Goal: Task Accomplishment & Management: Manage account settings

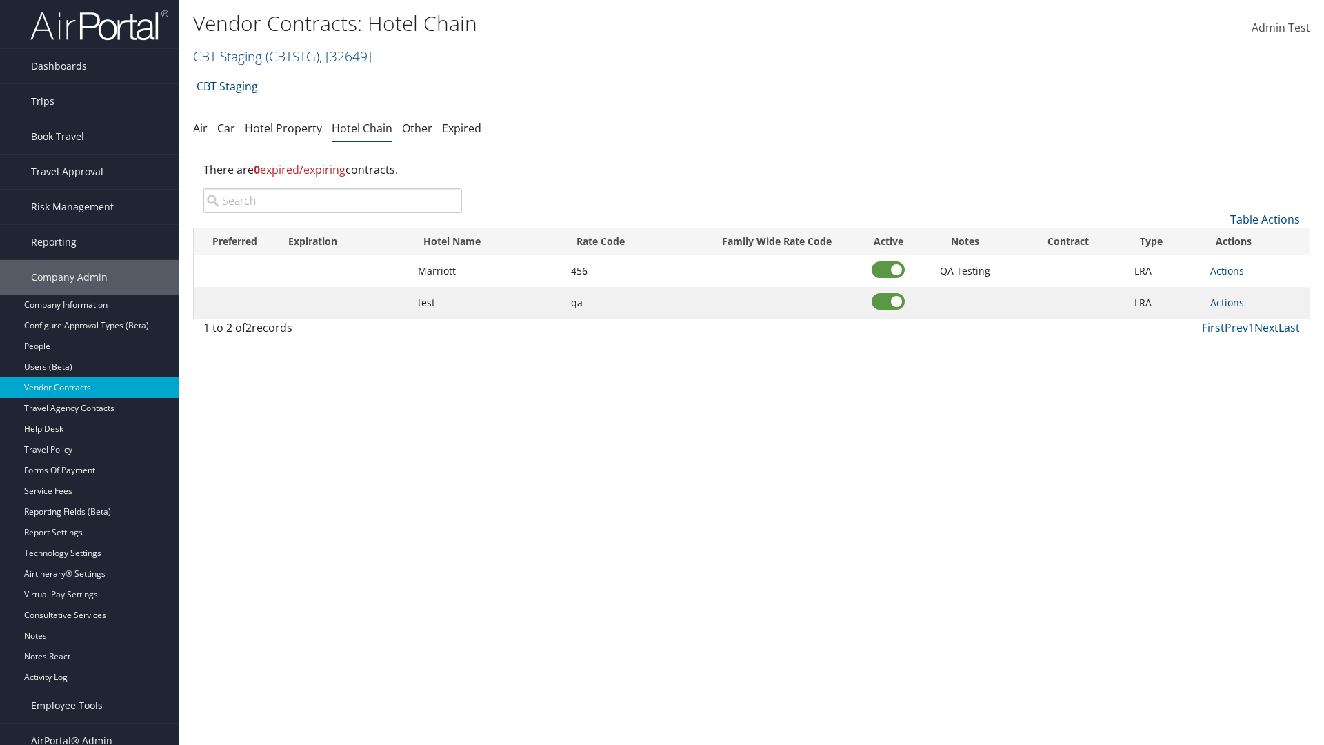
click at [332, 201] on input "search" at bounding box center [332, 200] width 259 height 25
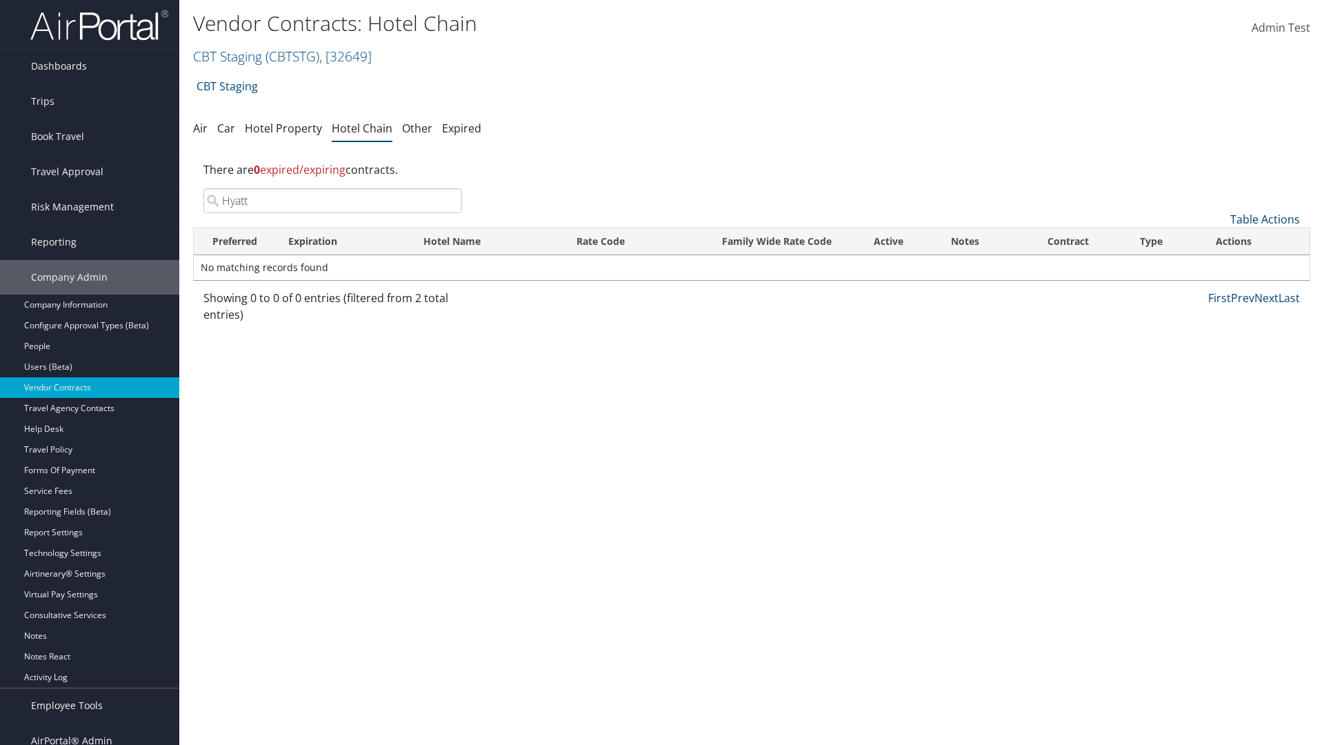
type input "Hyatt"
click at [1265, 219] on link "Table Actions" at bounding box center [1265, 219] width 70 height 15
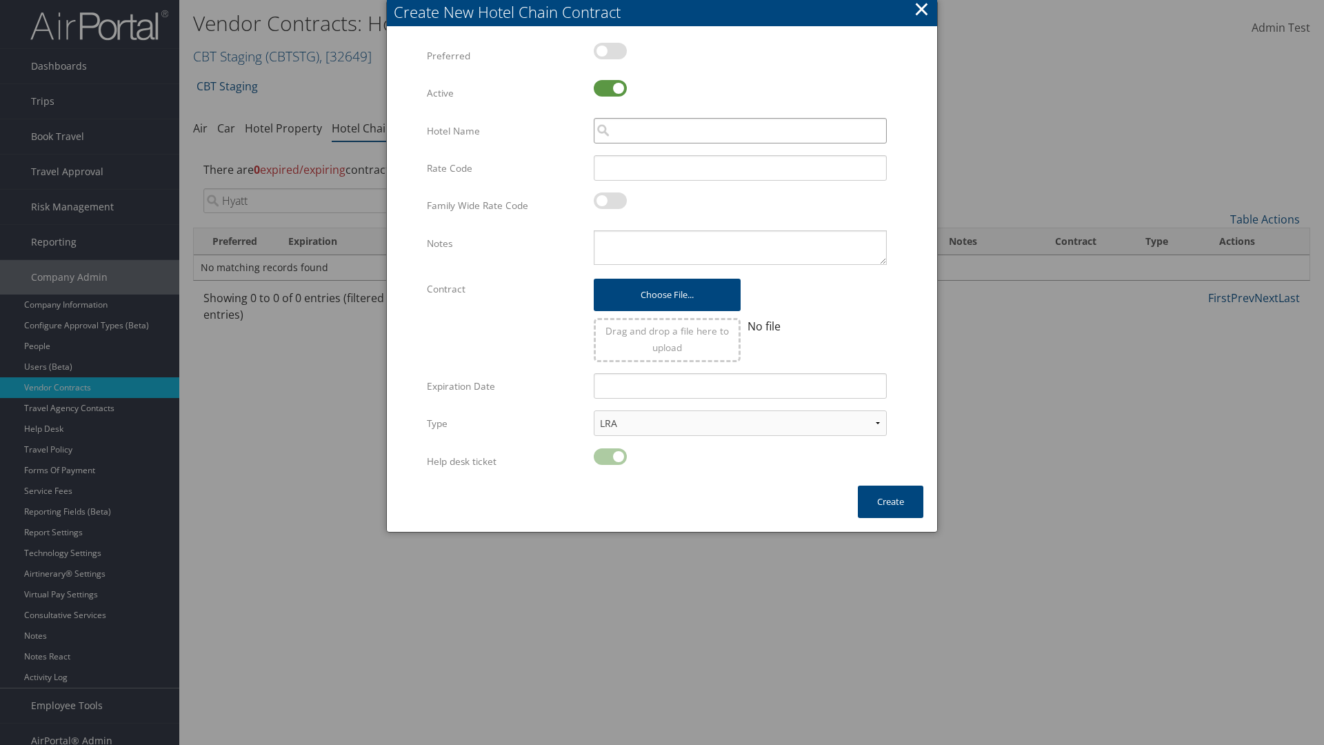
click at [740, 130] on input "search" at bounding box center [740, 131] width 293 height 26
type input "Hyatt"
type input "456"
type textarea "QA Testing"
click at [890, 501] on button "Create" at bounding box center [891, 502] width 66 height 32
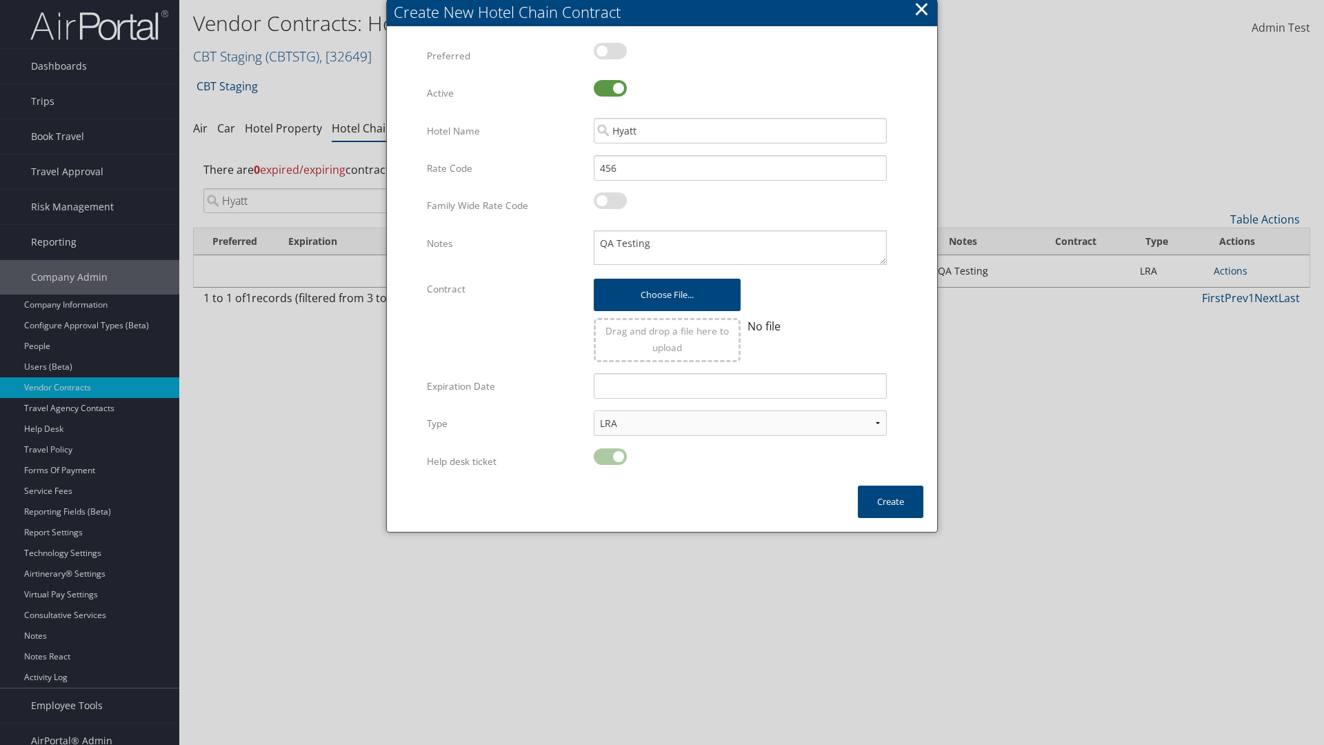
click at [332, 188] on input "Hyatt" at bounding box center [332, 200] width 259 height 25
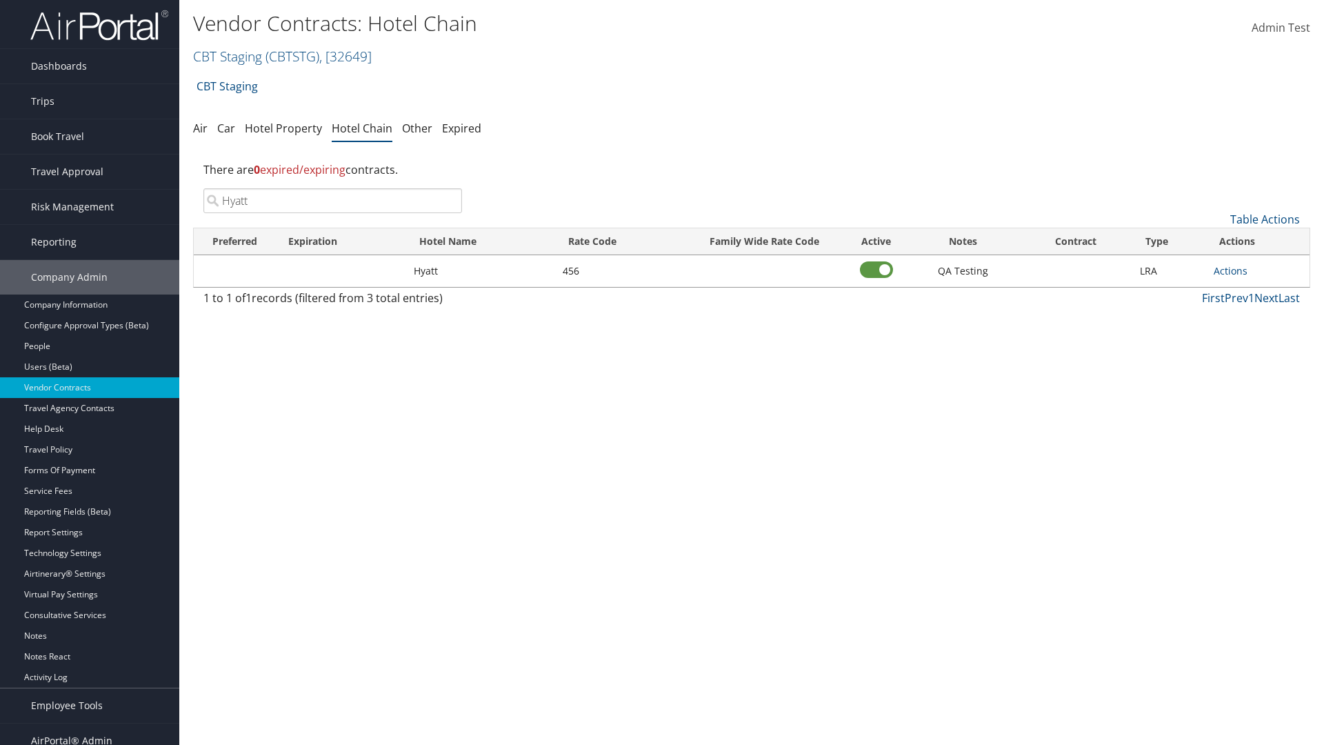
scroll to position [14, 0]
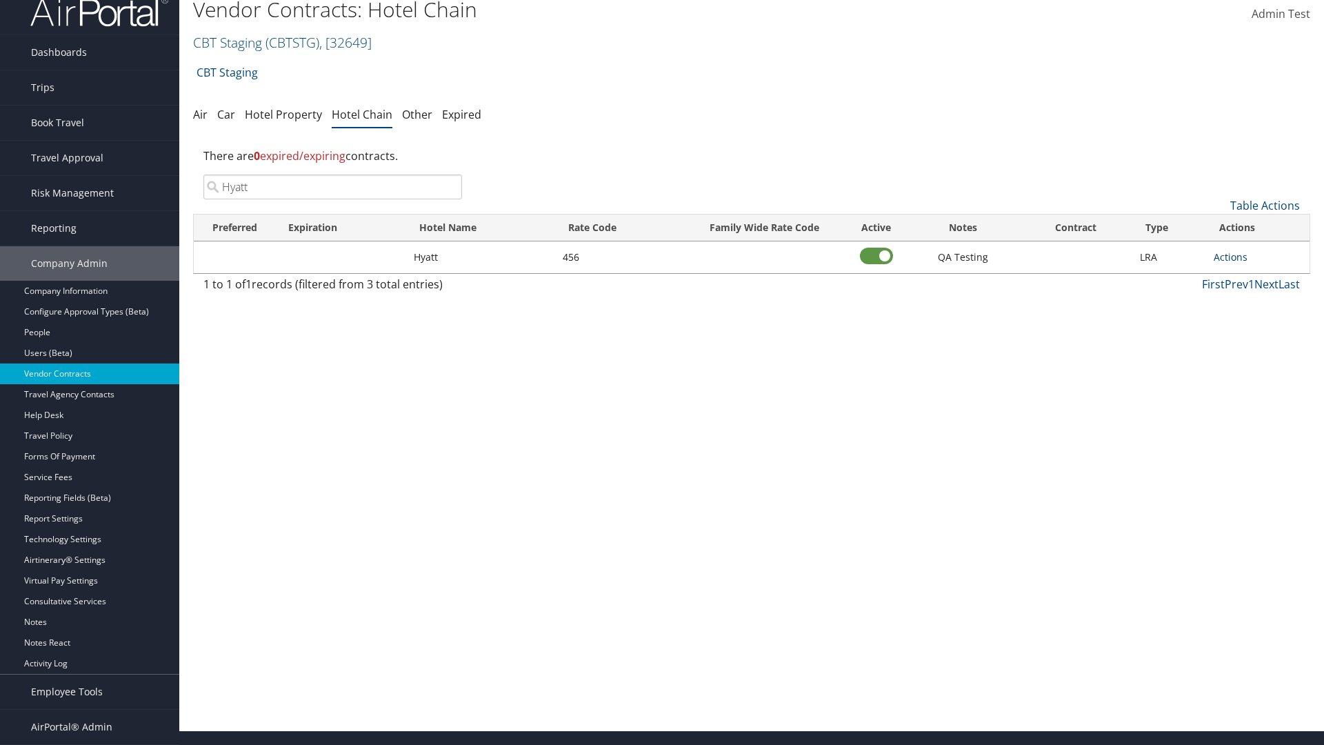
click at [1230, 257] on link "Actions" at bounding box center [1231, 256] width 34 height 13
click at [1246, 301] on link "Edit" at bounding box center [1246, 300] width 62 height 23
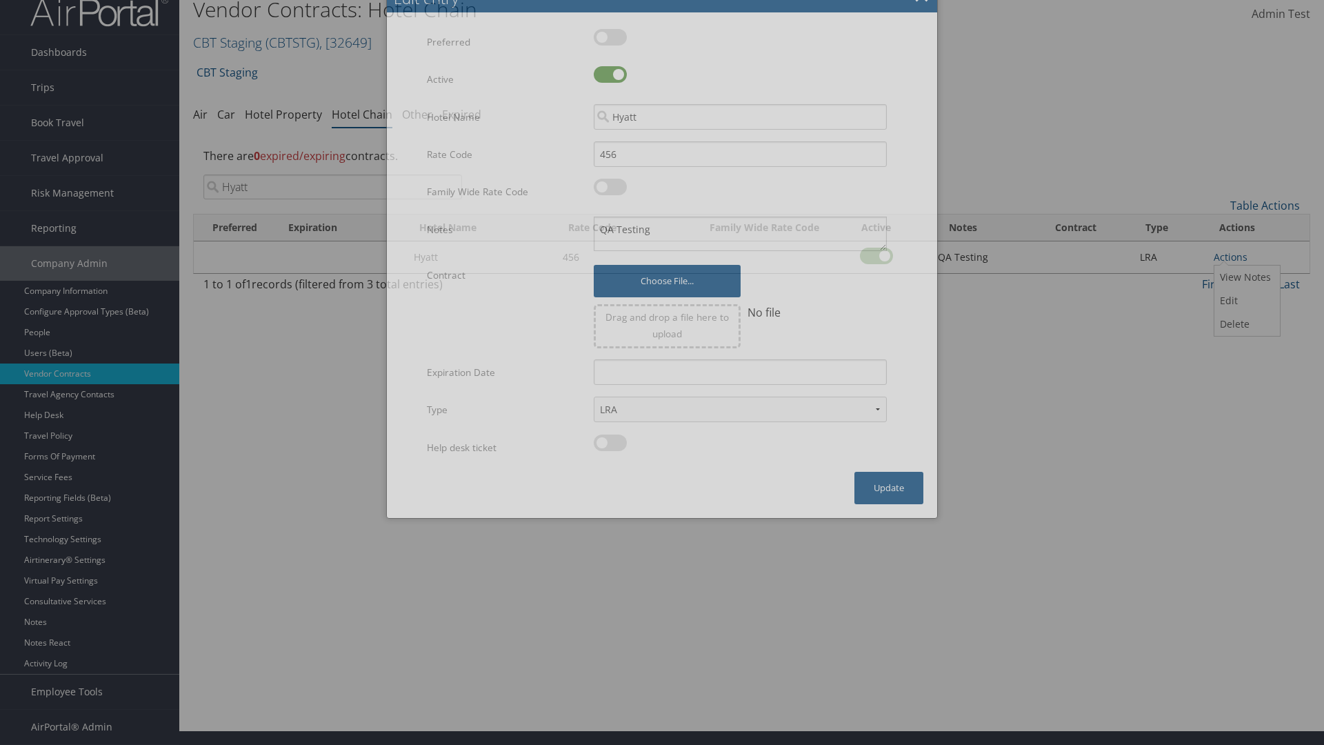
click at [610, 83] on label at bounding box center [610, 74] width 33 height 17
click at [610, 81] on input "checkbox" at bounding box center [605, 76] width 9 height 9
checkbox input "false"
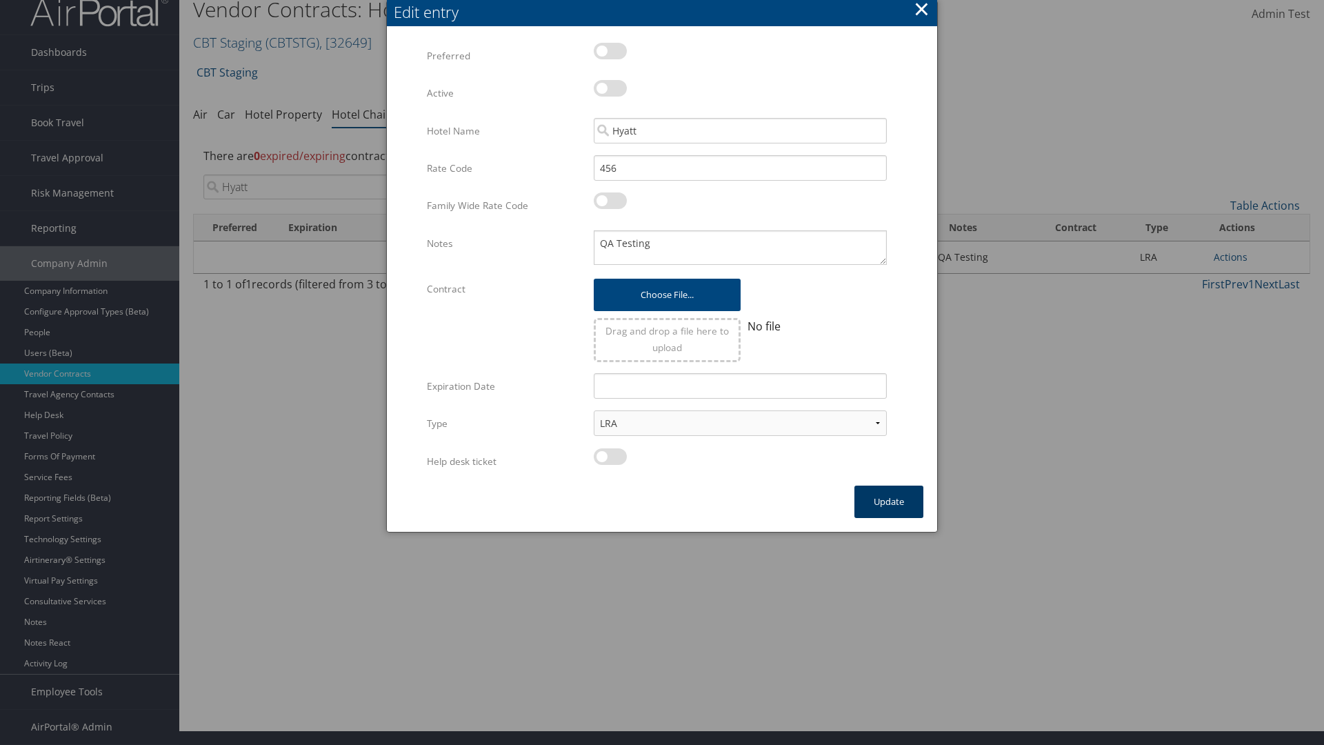
click at [889, 501] on button "Update" at bounding box center [889, 502] width 69 height 32
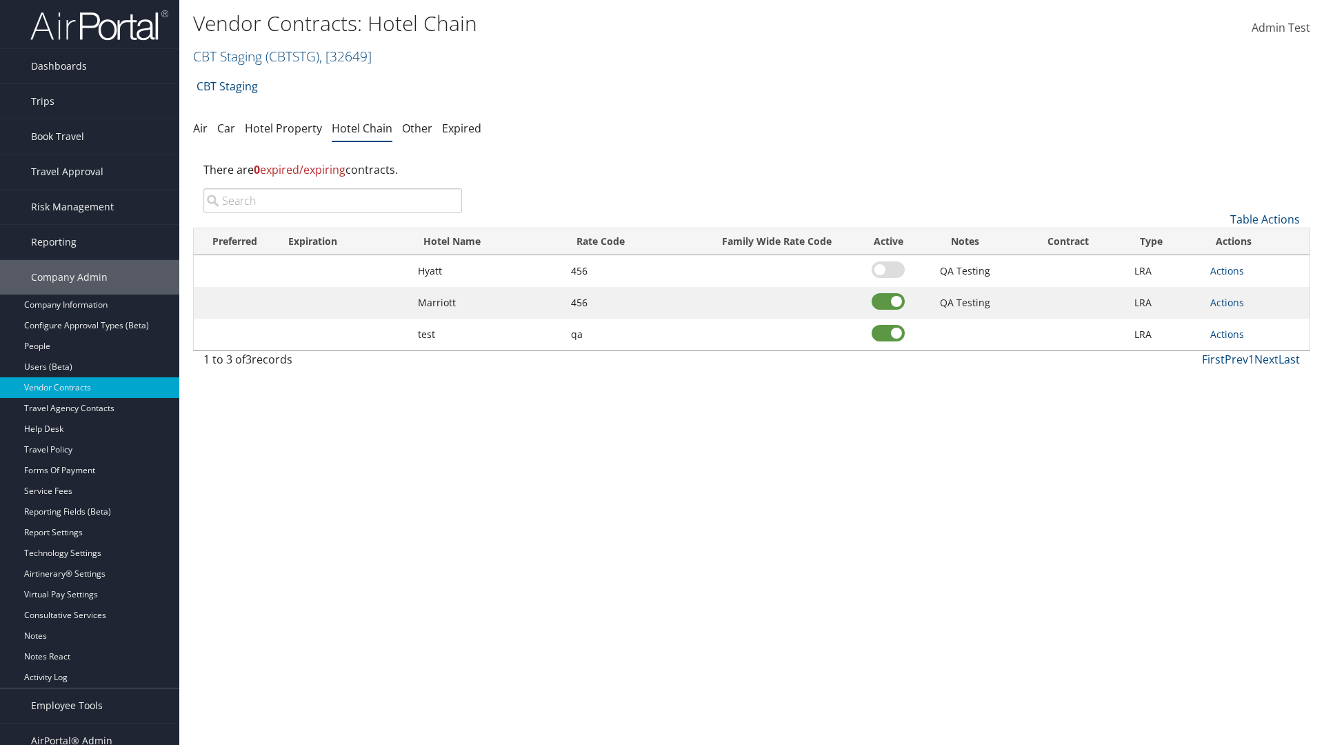
scroll to position [14, 0]
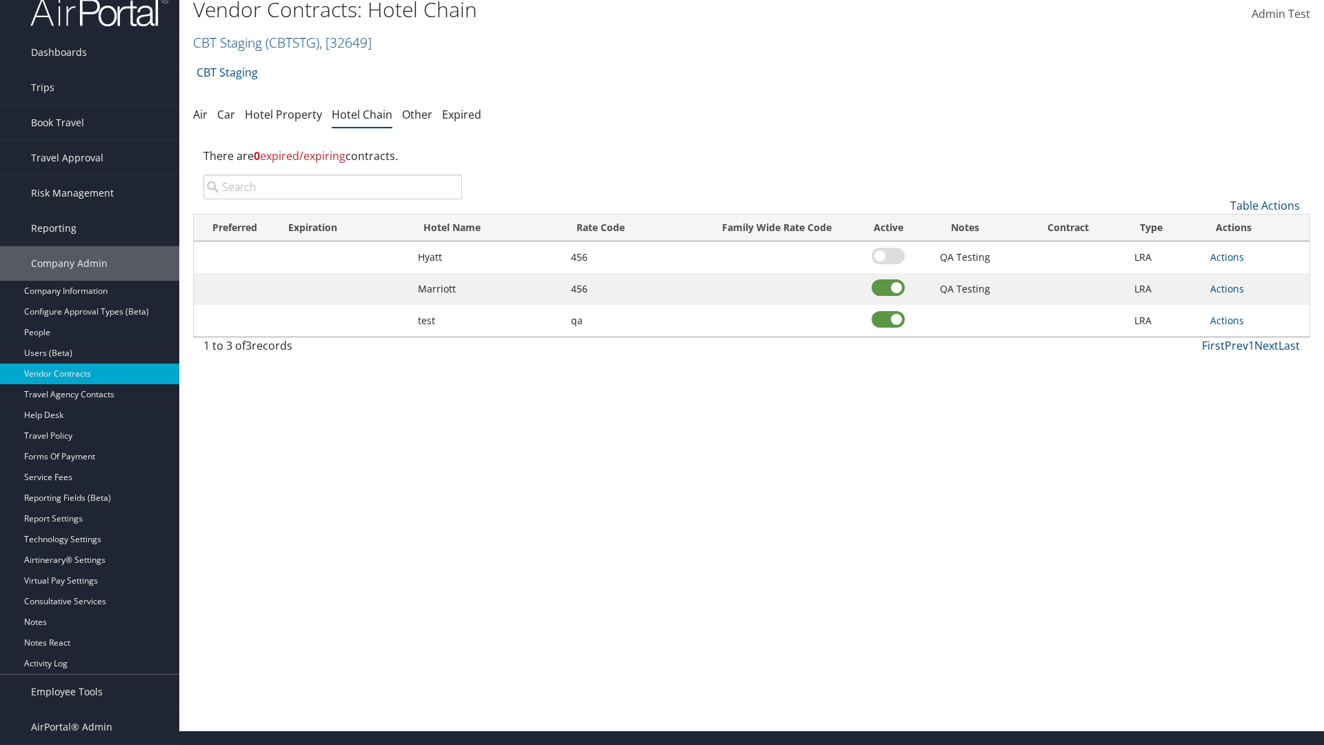
click at [332, 187] on input "search" at bounding box center [332, 187] width 259 height 25
type input "Hyatt"
click at [1227, 257] on link "Actions" at bounding box center [1227, 256] width 34 height 13
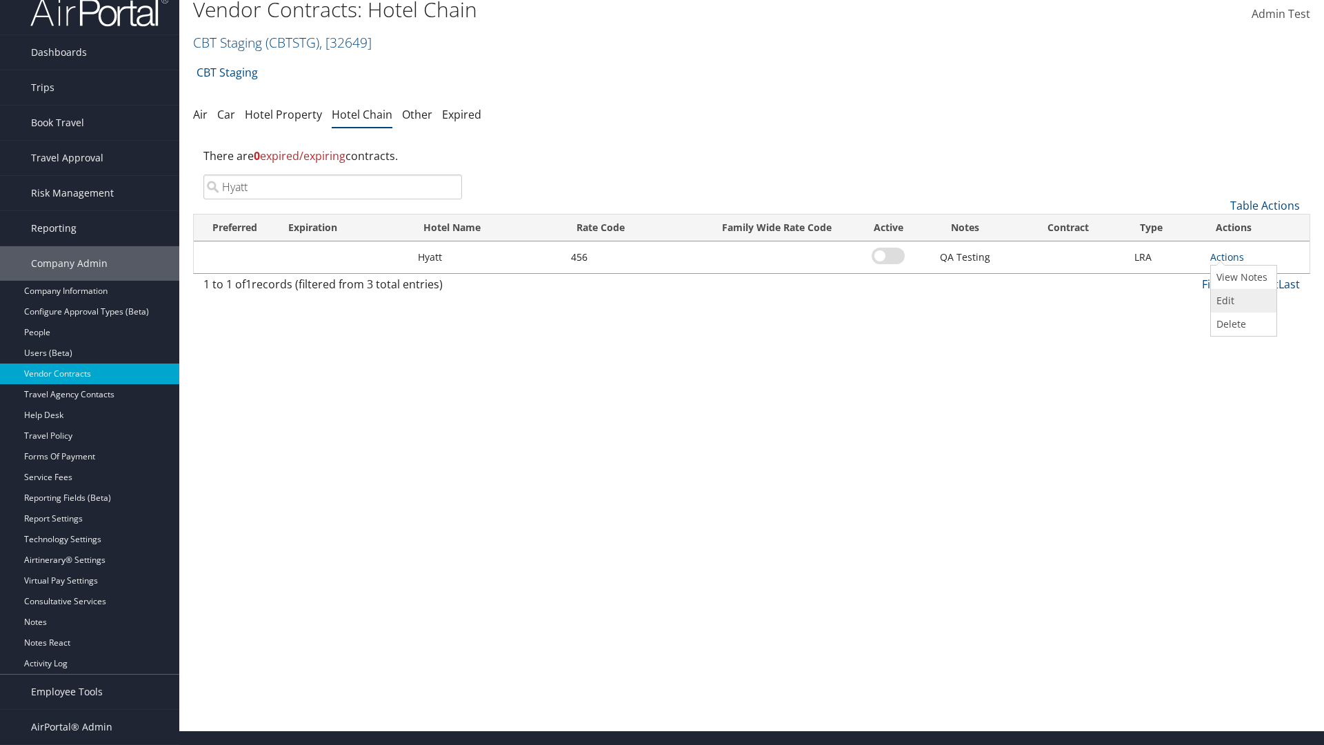
click at [1242, 301] on link "Edit" at bounding box center [1242, 300] width 62 height 23
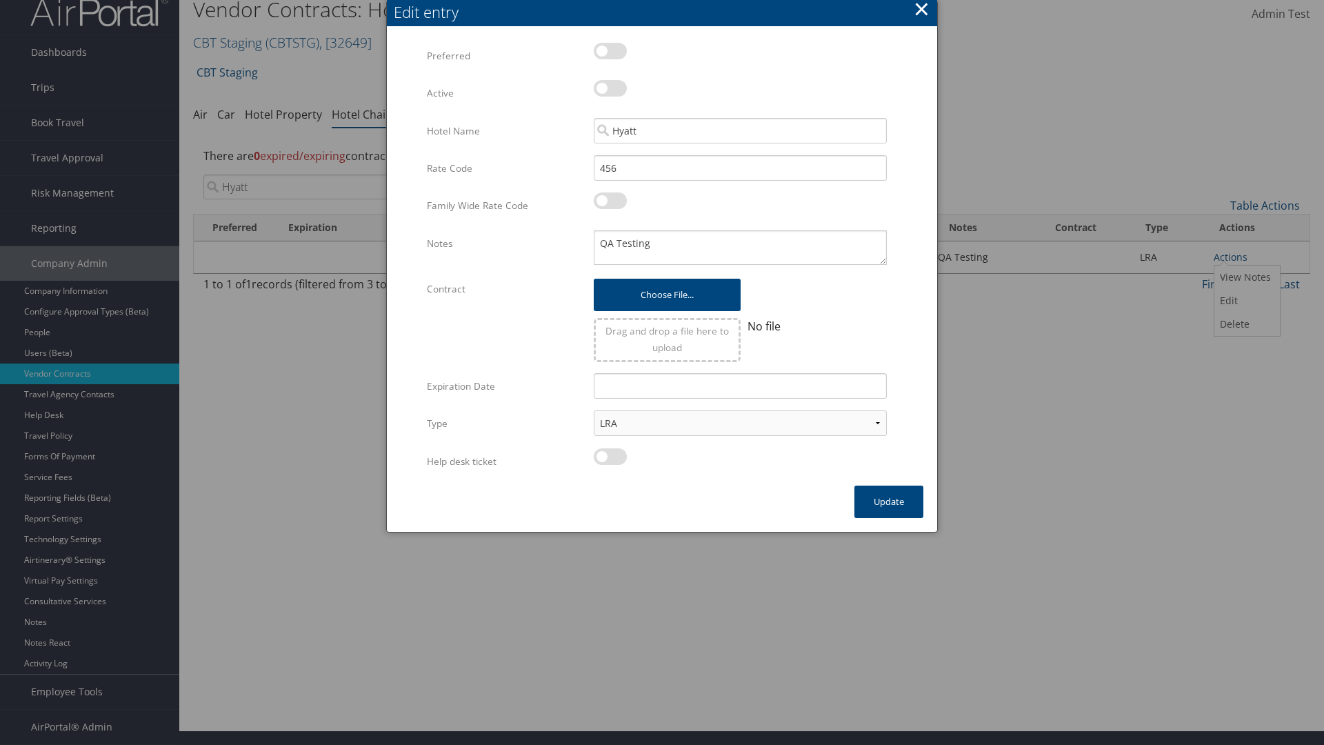
click at [610, 88] on label at bounding box center [610, 88] width 33 height 17
click at [610, 88] on input "checkbox" at bounding box center [605, 90] width 9 height 9
checkbox input "true"
click at [889, 501] on button "Update" at bounding box center [889, 502] width 69 height 32
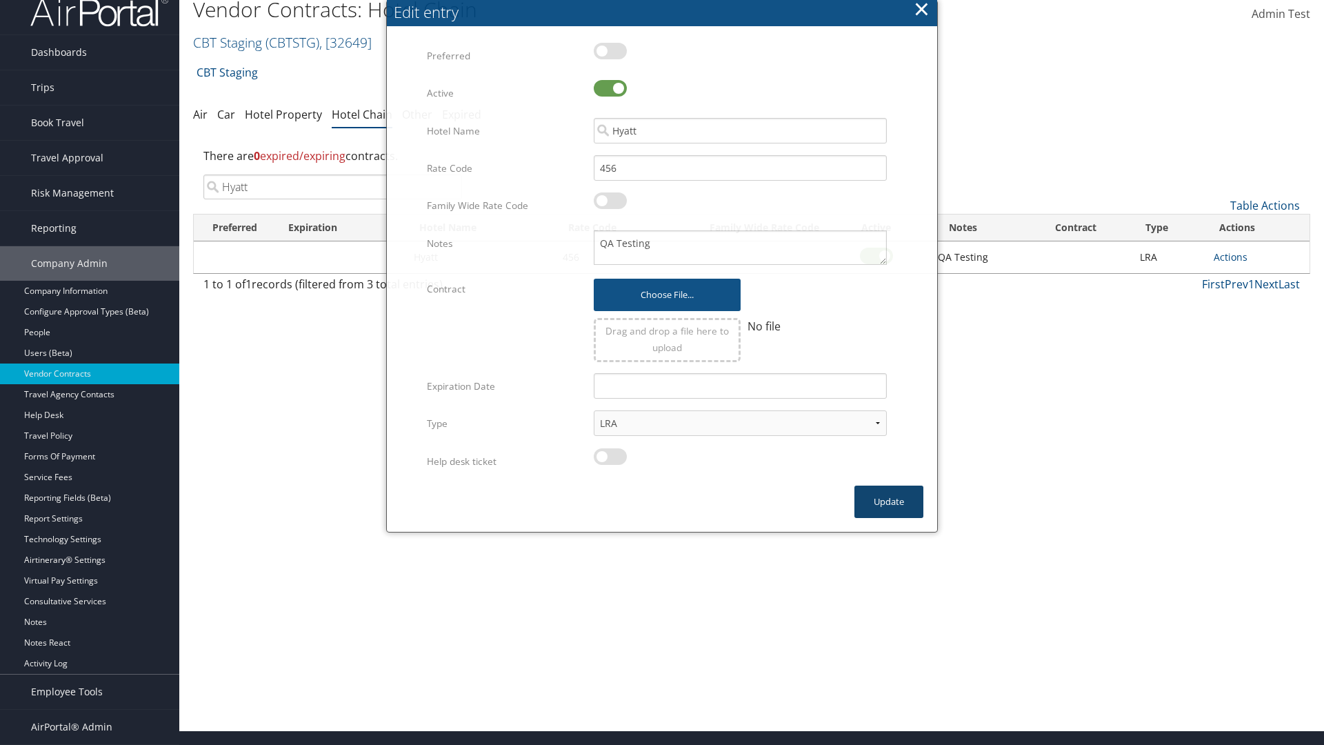
scroll to position [0, 0]
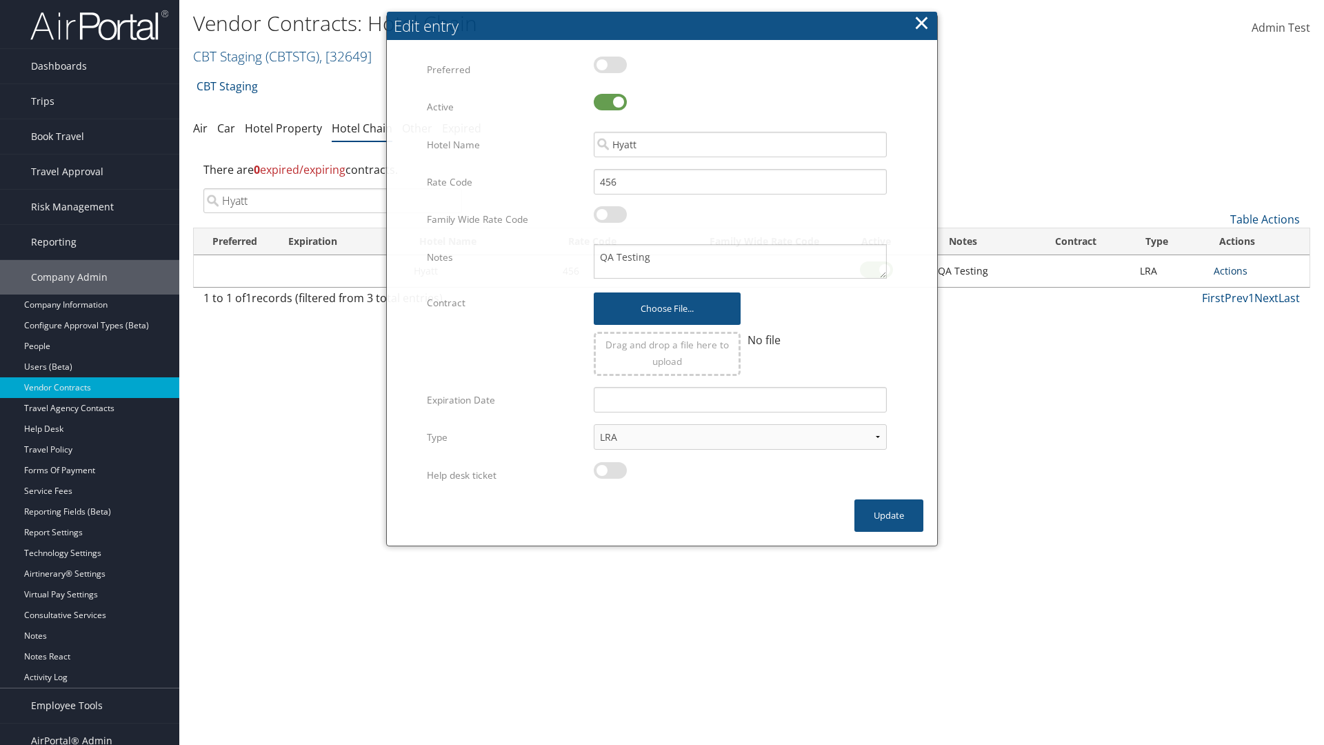
click at [1230, 270] on link "Actions" at bounding box center [1231, 270] width 34 height 13
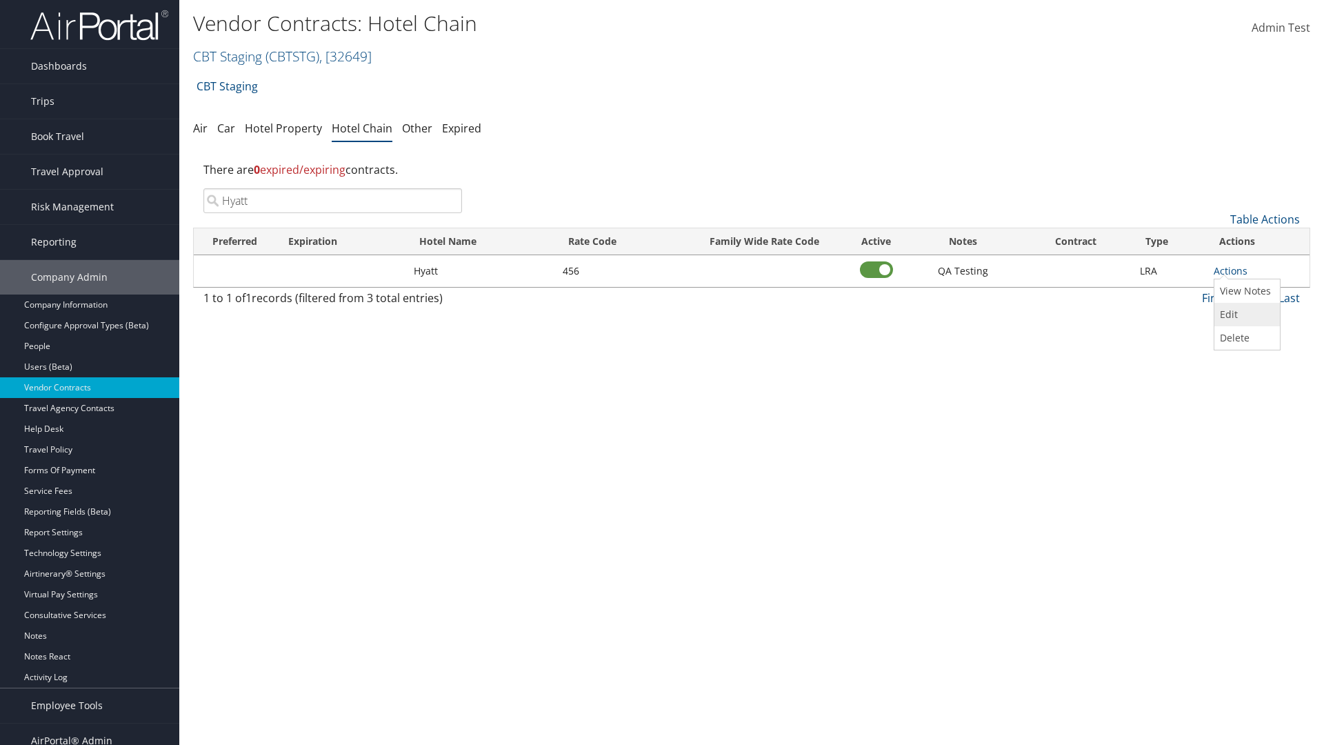
click at [1246, 315] on link "Edit" at bounding box center [1246, 314] width 62 height 23
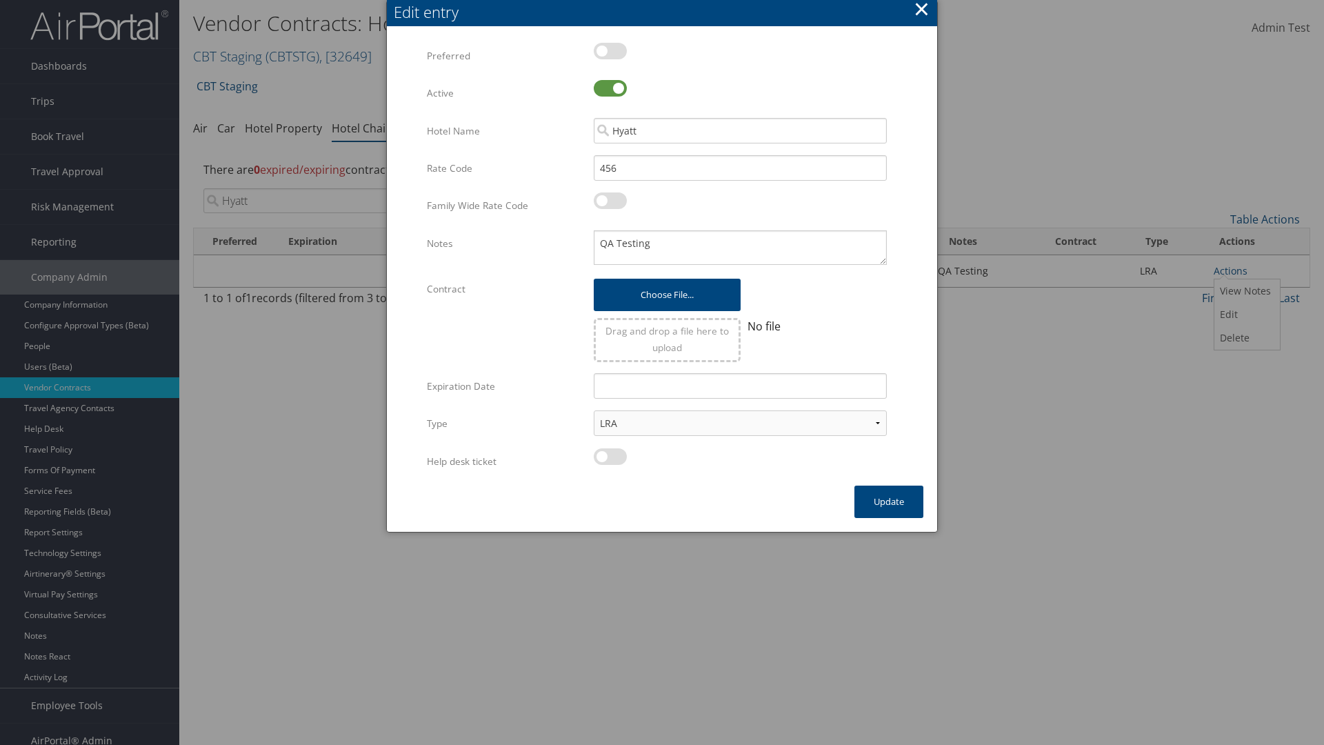
click at [921, 11] on button "×" at bounding box center [922, 9] width 16 height 28
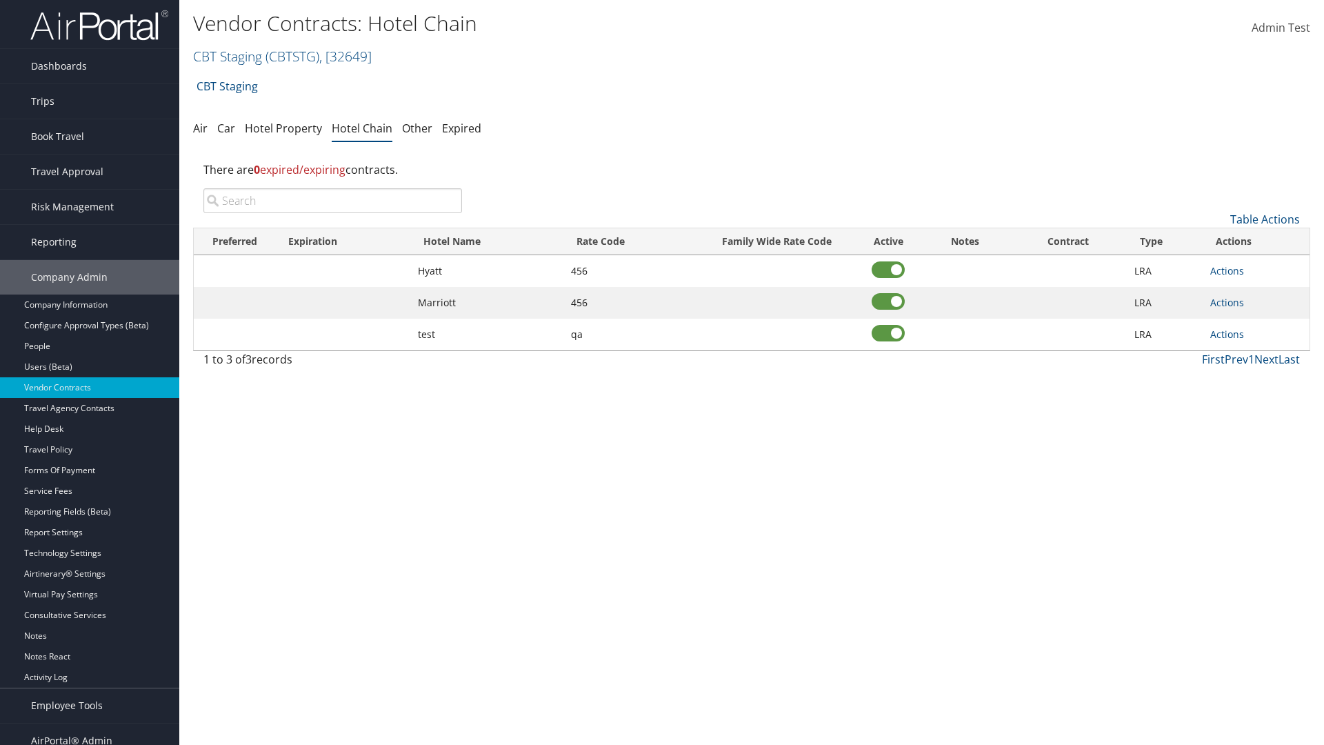
click at [332, 201] on input "search" at bounding box center [332, 200] width 259 height 25
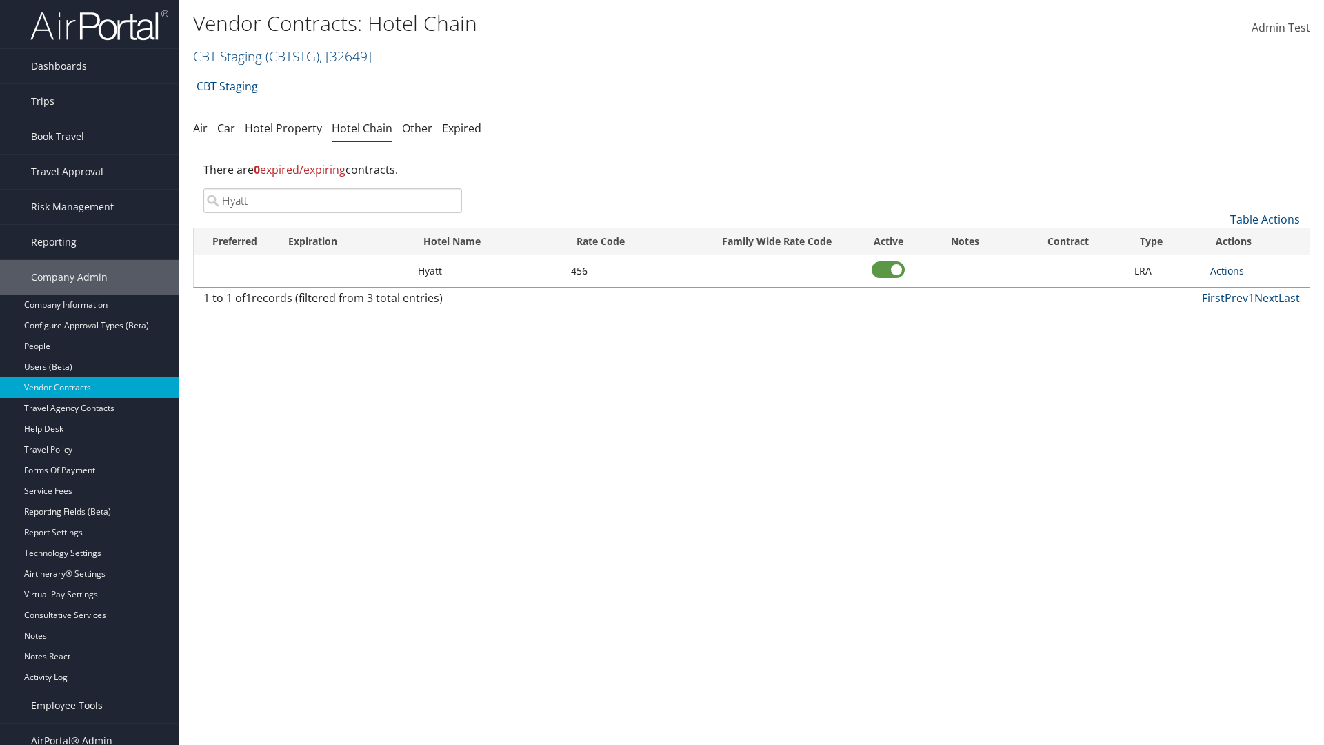
type input "Hyatt"
click at [1227, 270] on link "Actions" at bounding box center [1227, 270] width 34 height 13
click at [1242, 315] on link "Edit" at bounding box center [1242, 314] width 62 height 23
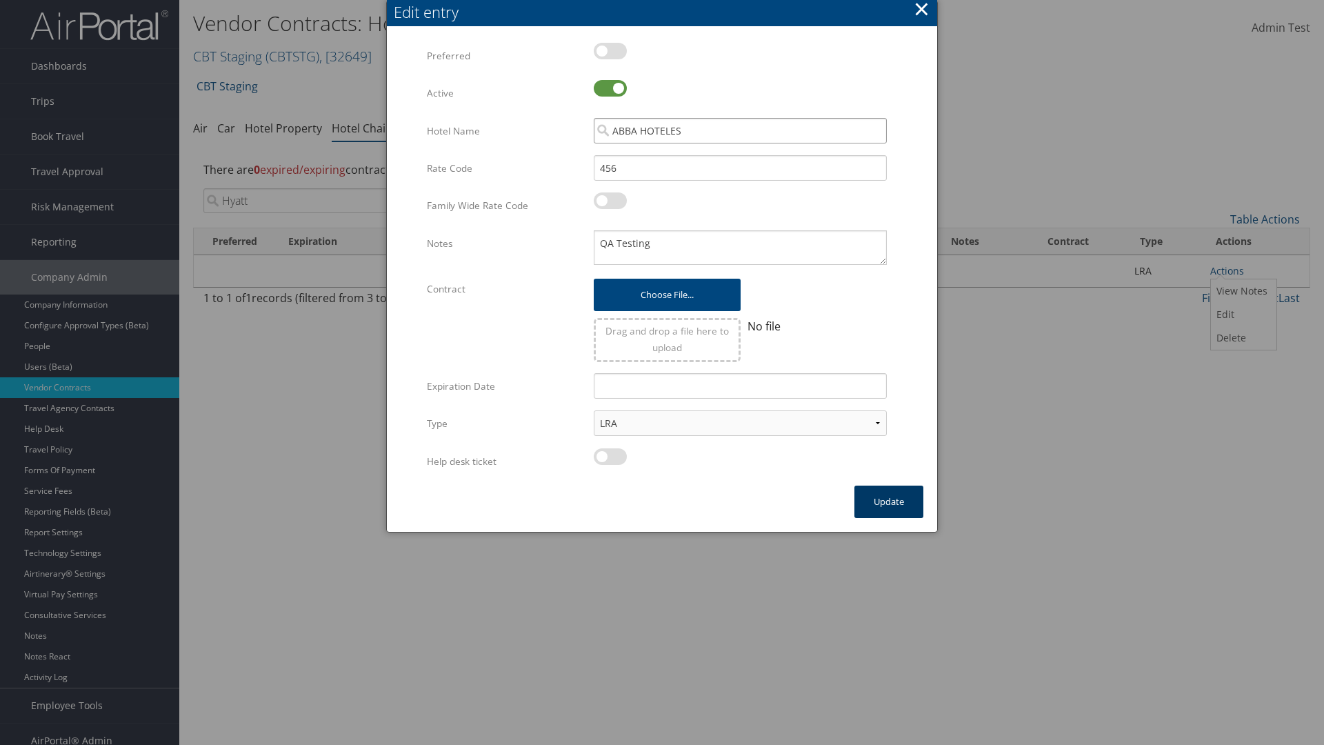
type input "ABBA HOTELES"
click at [889, 501] on button "Update" at bounding box center [889, 502] width 69 height 32
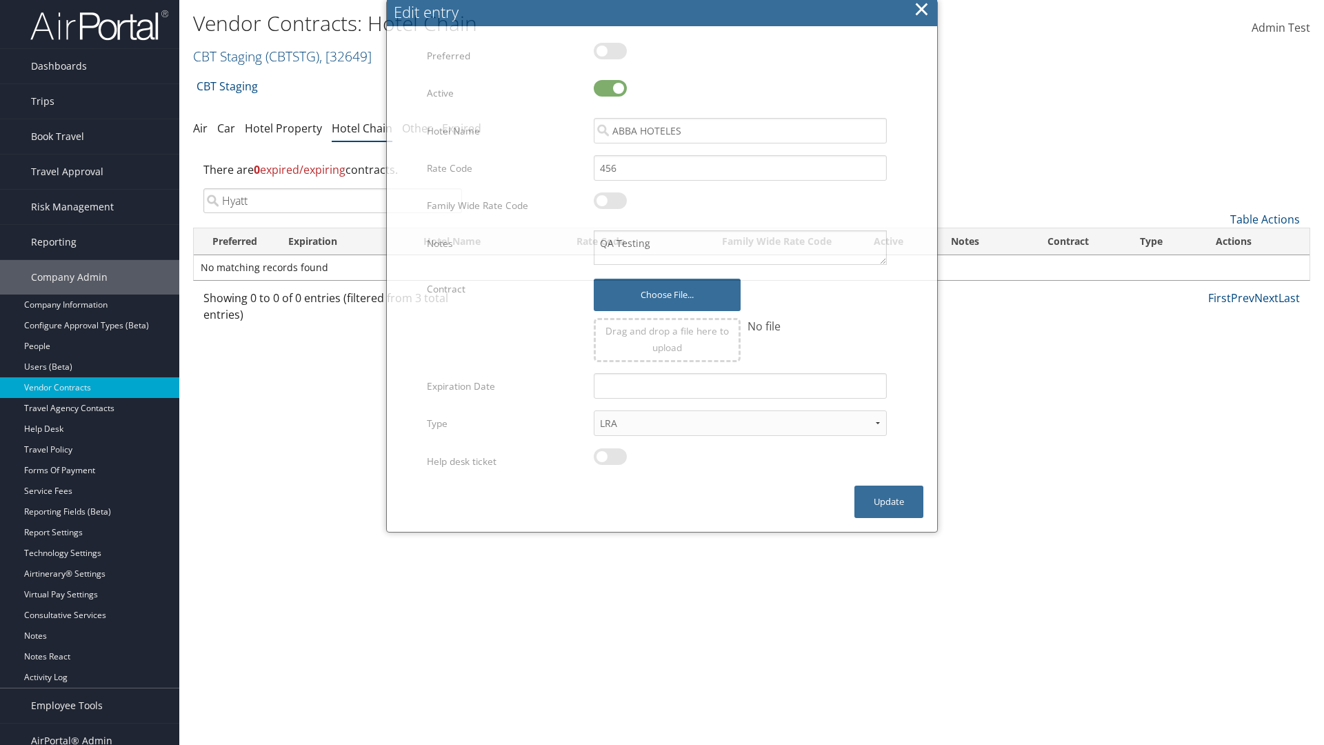
click at [332, 188] on input "Hyatt" at bounding box center [332, 200] width 259 height 25
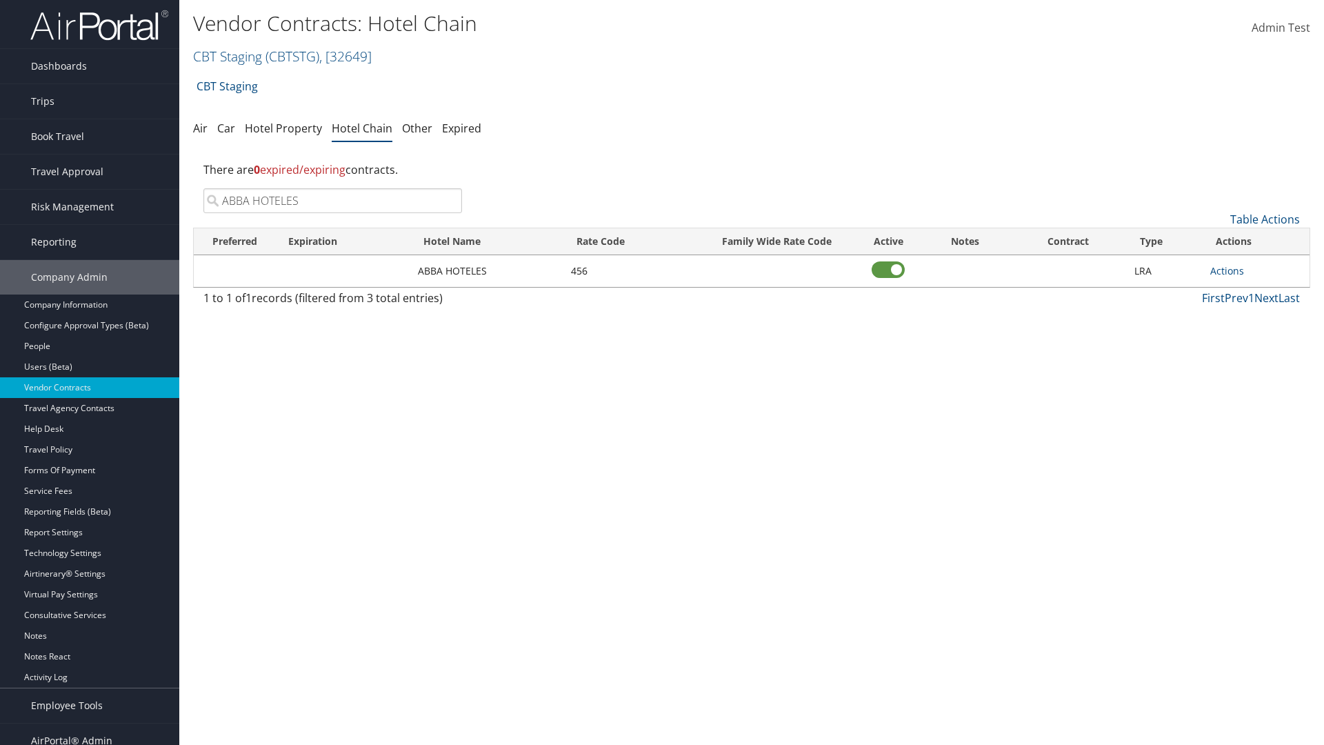
scroll to position [14, 0]
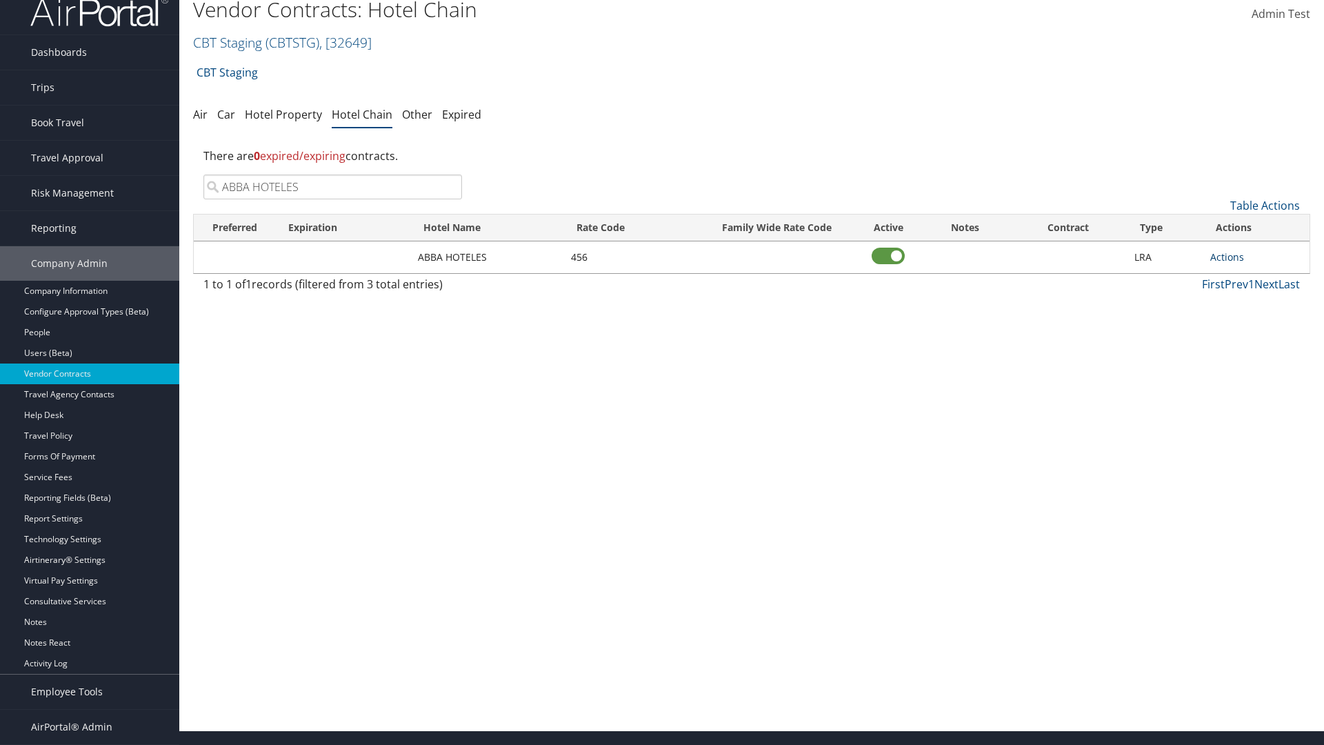
type input "ABBA HOTELES"
click at [1227, 257] on link "Actions" at bounding box center [1227, 256] width 34 height 13
click at [1242, 324] on link "Delete" at bounding box center [1242, 323] width 62 height 23
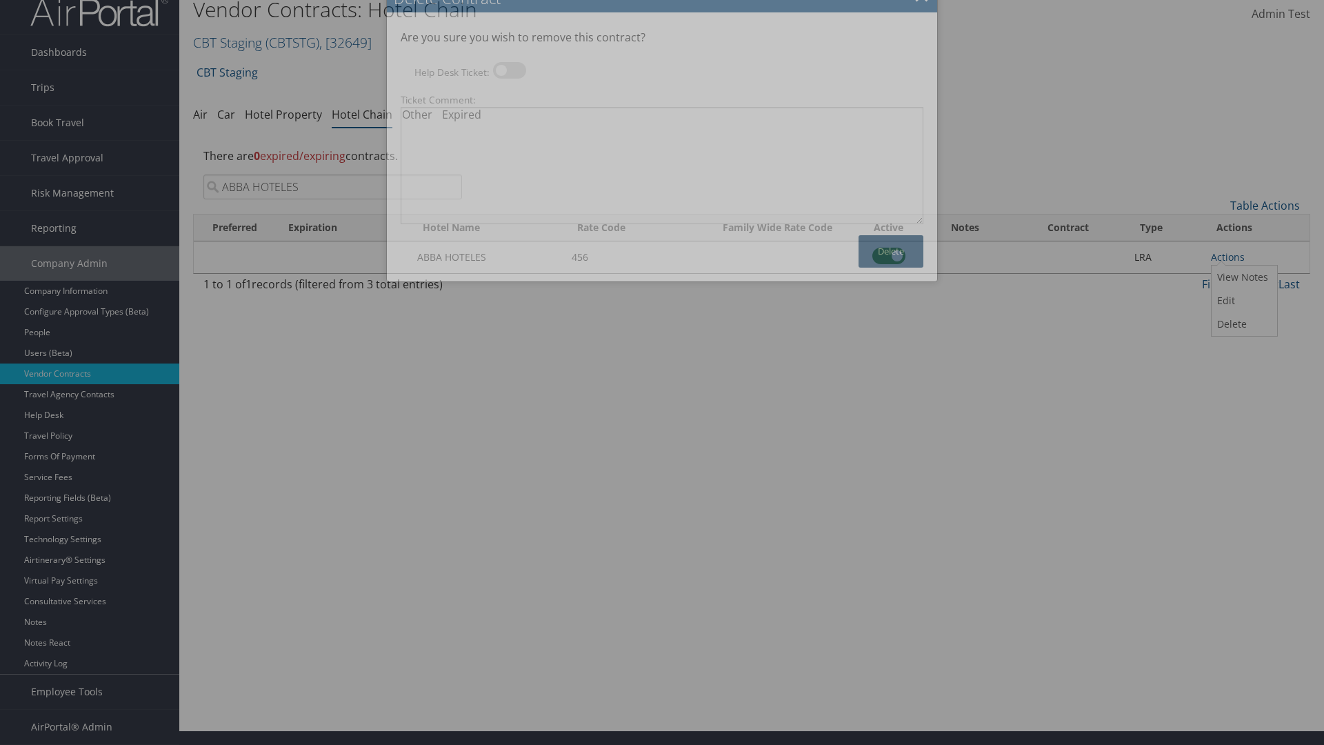
click at [891, 251] on button "Delete" at bounding box center [891, 251] width 65 height 32
